Goal: Task Accomplishment & Management: Manage account settings

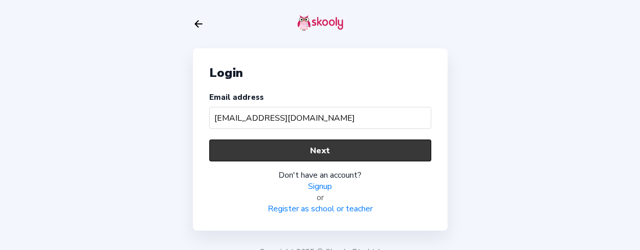
type input "[EMAIL_ADDRESS][DOMAIN_NAME]"
click at [266, 155] on button "Next" at bounding box center [320, 150] width 222 height 22
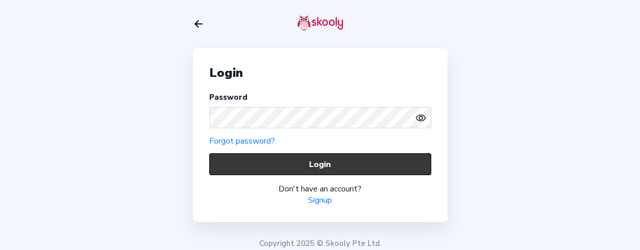
click at [314, 156] on button "Login" at bounding box center [320, 164] width 222 height 22
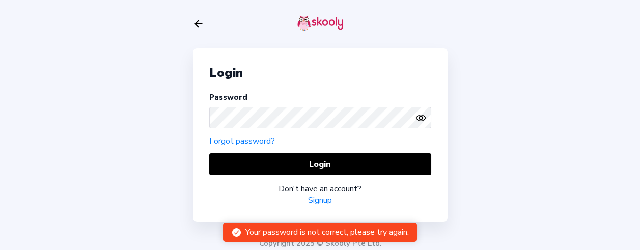
click at [418, 118] on icon "Eye" at bounding box center [420, 117] width 11 height 11
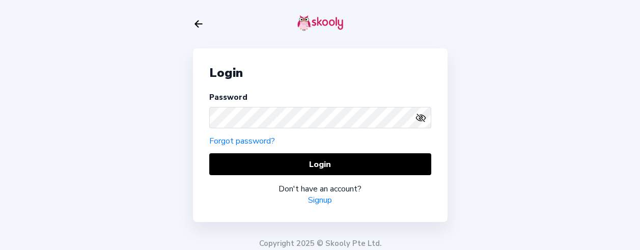
click at [418, 114] on icon "Eye Off" at bounding box center [420, 117] width 11 height 11
click at [418, 114] on icon "Eye" at bounding box center [420, 117] width 11 height 11
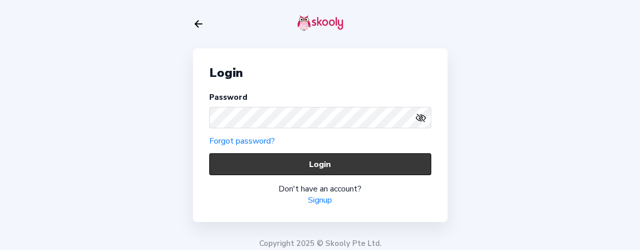
click at [269, 160] on button "Login" at bounding box center [320, 164] width 222 height 22
click at [272, 169] on button "Login" at bounding box center [320, 164] width 222 height 22
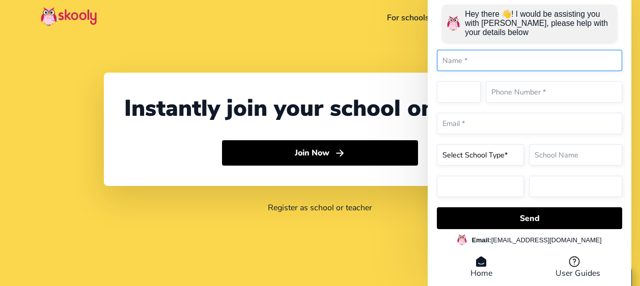
select select "91"
select select "[GEOGRAPHIC_DATA]"
select select "[GEOGRAPHIC_DATA]/[GEOGRAPHIC_DATA]"
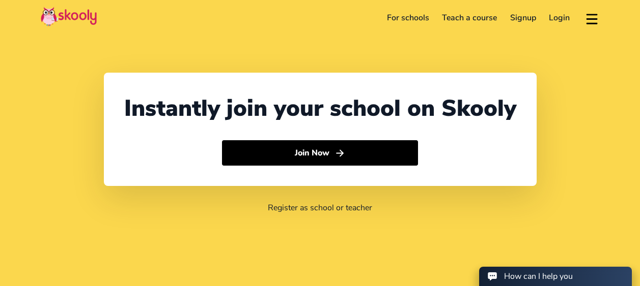
select select "91"
select select "[GEOGRAPHIC_DATA]"
select select "[GEOGRAPHIC_DATA]/[GEOGRAPHIC_DATA]"
click at [554, 14] on link "Login" at bounding box center [559, 18] width 34 height 16
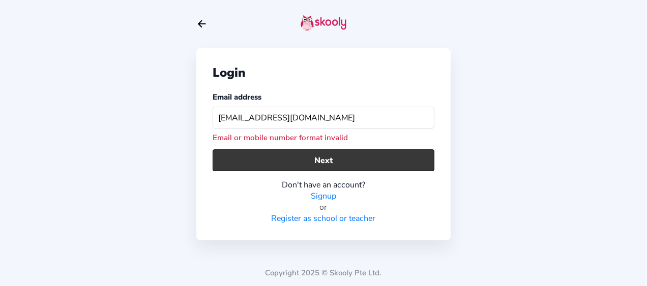
type input "[EMAIL_ADDRESS][DOMAIN_NAME]"
click at [299, 165] on button "Next" at bounding box center [324, 161] width 222 height 22
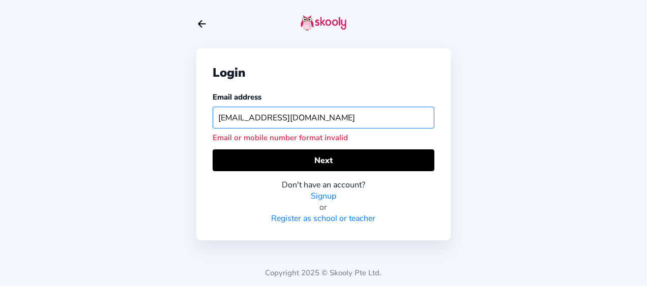
click at [335, 115] on input "[EMAIL_ADDRESS][DOMAIN_NAME]" at bounding box center [324, 118] width 222 height 22
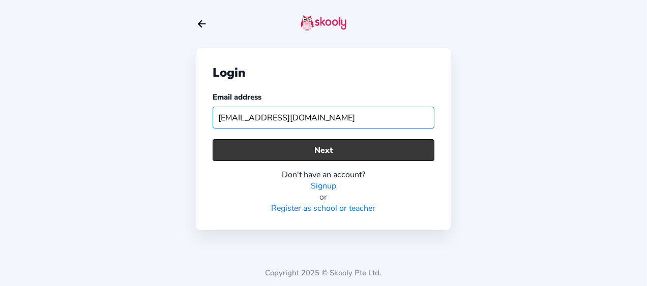
type input "[EMAIL_ADDRESS][DOMAIN_NAME]"
click at [326, 149] on button "Next" at bounding box center [324, 150] width 222 height 22
